Goal: Transaction & Acquisition: Obtain resource

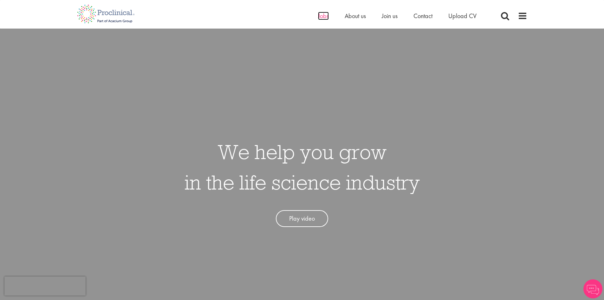
click at [323, 17] on span "Jobs" at bounding box center [323, 16] width 11 height 8
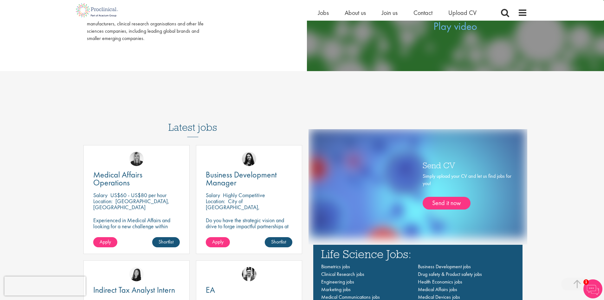
scroll to position [349, 0]
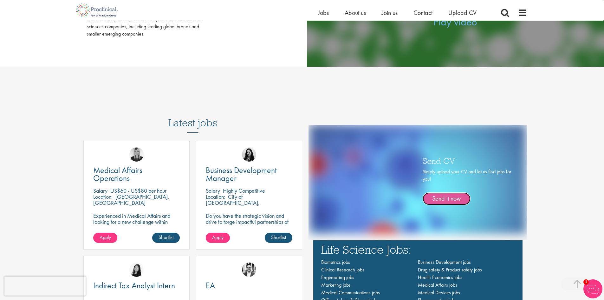
click at [442, 200] on link "Send it now" at bounding box center [447, 198] width 48 height 13
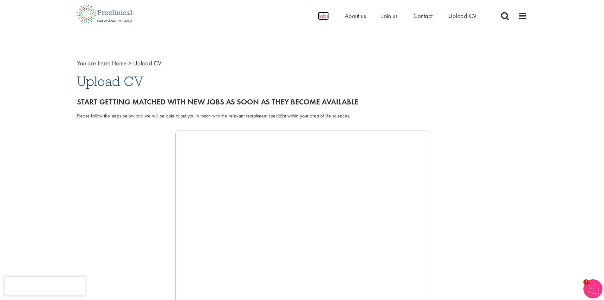
click at [326, 16] on span "Jobs" at bounding box center [323, 16] width 11 height 8
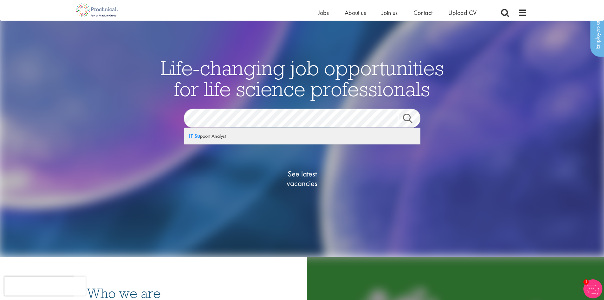
click at [227, 135] on div "IT Su pport Analyst" at bounding box center [302, 136] width 236 height 16
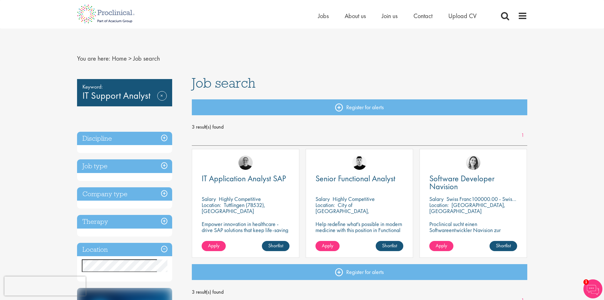
drag, startPoint x: 474, startPoint y: 200, endPoint x: 482, endPoint y: 199, distance: 8.3
click at [482, 199] on p "Swiss Franc100000.00 - Swiss Franc110000.00 per annum" at bounding box center [512, 198] width 130 height 7
click at [502, 244] on link "Shortlist" at bounding box center [504, 246] width 28 height 10
click at [500, 245] on link "Shortlisted" at bounding box center [501, 246] width 33 height 10
click at [468, 220] on div "Software Developer Navision Salary Swiss Franc100000.00 - Swiss Franc110000.00 …" at bounding box center [474, 203] width 108 height 109
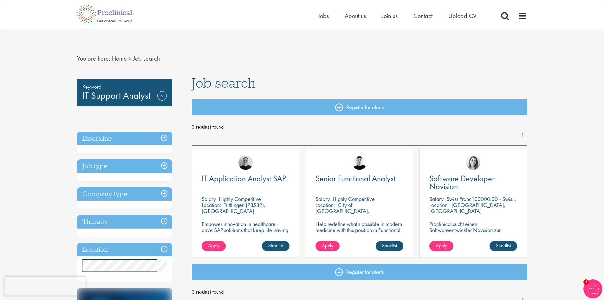
click at [457, 192] on div "Software Developer Navision Salary Swiss Franc100000.00 - Swiss Franc110000.00 …" at bounding box center [474, 203] width 108 height 109
click at [456, 181] on span "Software Developer Navision" at bounding box center [462, 182] width 65 height 19
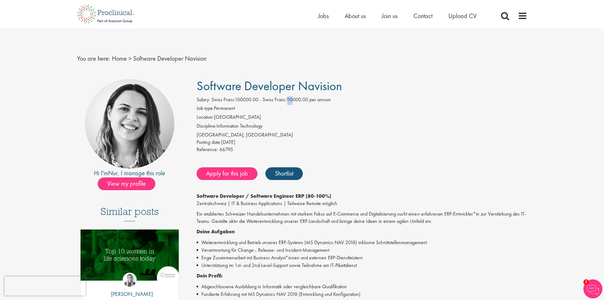
drag, startPoint x: 287, startPoint y: 99, endPoint x: 293, endPoint y: 102, distance: 6.4
click at [293, 102] on span "Swiss Franc100000.00 - Swiss Franc110000.00 per annum" at bounding box center [271, 99] width 119 height 7
drag, startPoint x: 286, startPoint y: 99, endPoint x: 292, endPoint y: 100, distance: 6.0
click at [292, 100] on span "Swiss Franc100000.00 - Swiss Franc110000.00 per annum" at bounding box center [271, 99] width 119 height 7
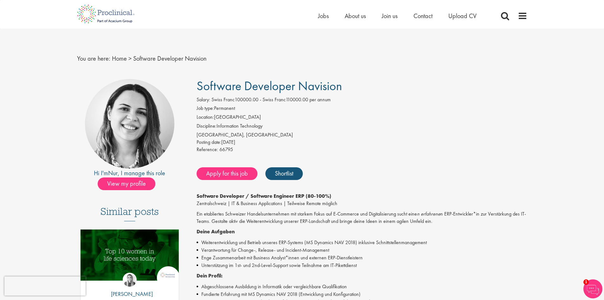
click at [313, 102] on span "Swiss Franc100000.00 - Swiss Franc110000.00 per annum" at bounding box center [271, 99] width 119 height 7
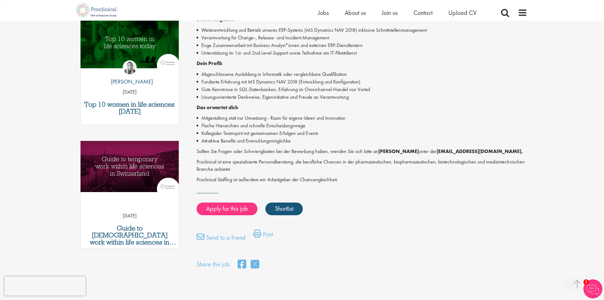
scroll to position [222, 0]
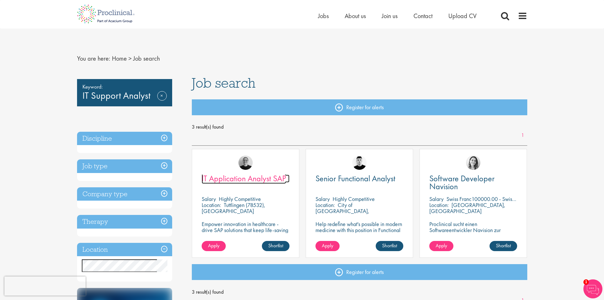
click at [268, 180] on span "IT Application Analyst SAP" at bounding box center [244, 178] width 84 height 11
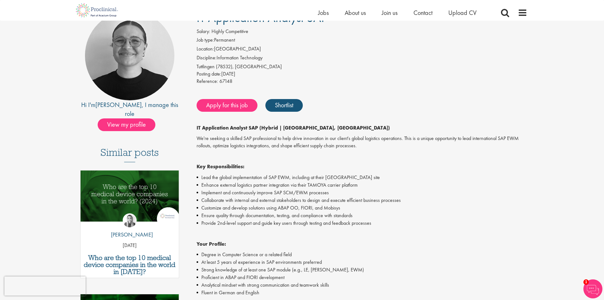
scroll to position [63, 0]
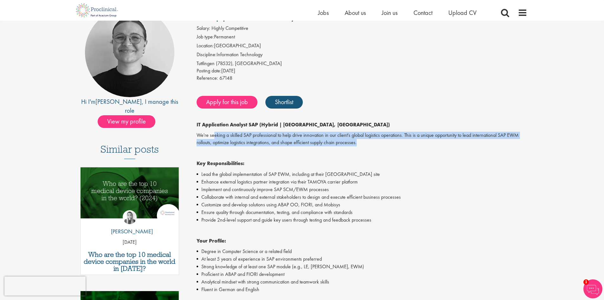
drag, startPoint x: 214, startPoint y: 136, endPoint x: 447, endPoint y: 143, distance: 233.6
click at [447, 143] on p "We're seeking a skilled SAP professional to help drive innovation in our client…" at bounding box center [362, 139] width 331 height 15
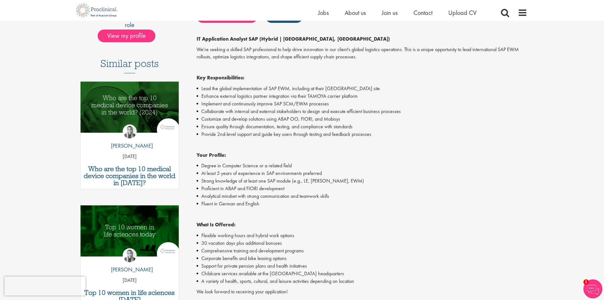
scroll to position [190, 0]
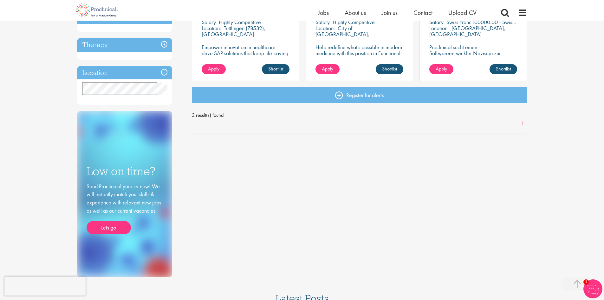
scroll to position [190, 0]
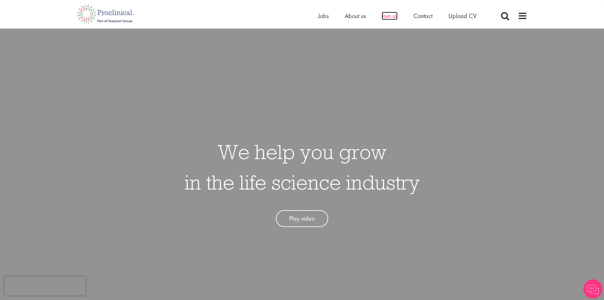
click at [394, 15] on span "Join us" at bounding box center [390, 16] width 16 height 8
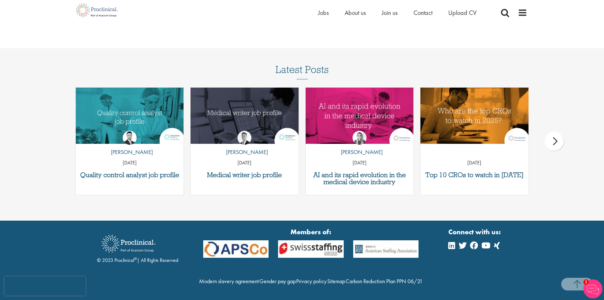
scroll to position [813, 0]
click at [318, 13] on span "Jobs" at bounding box center [323, 13] width 11 height 8
